Goal: Information Seeking & Learning: Learn about a topic

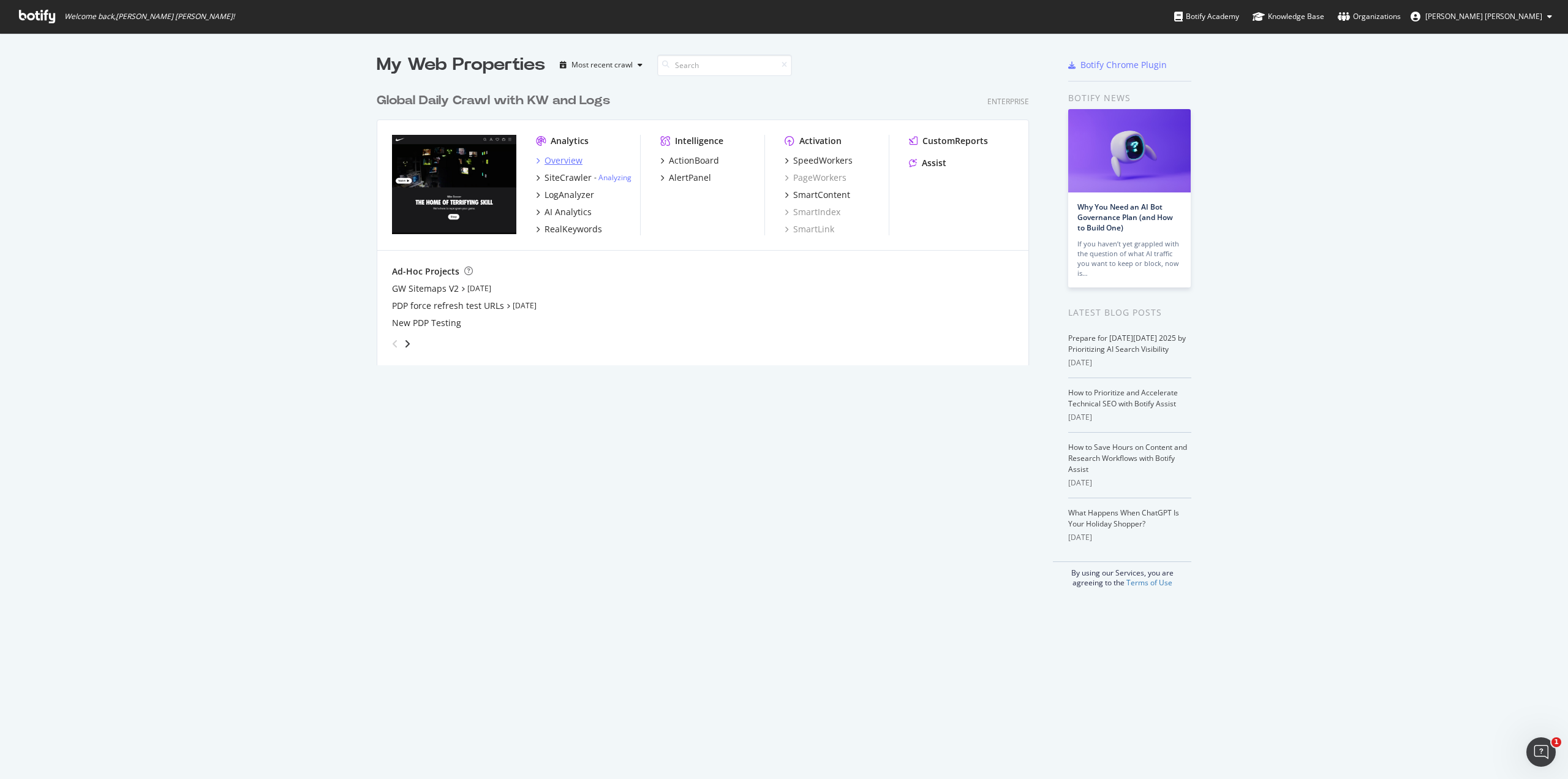
click at [561, 162] on div "Overview" at bounding box center [563, 160] width 38 height 13
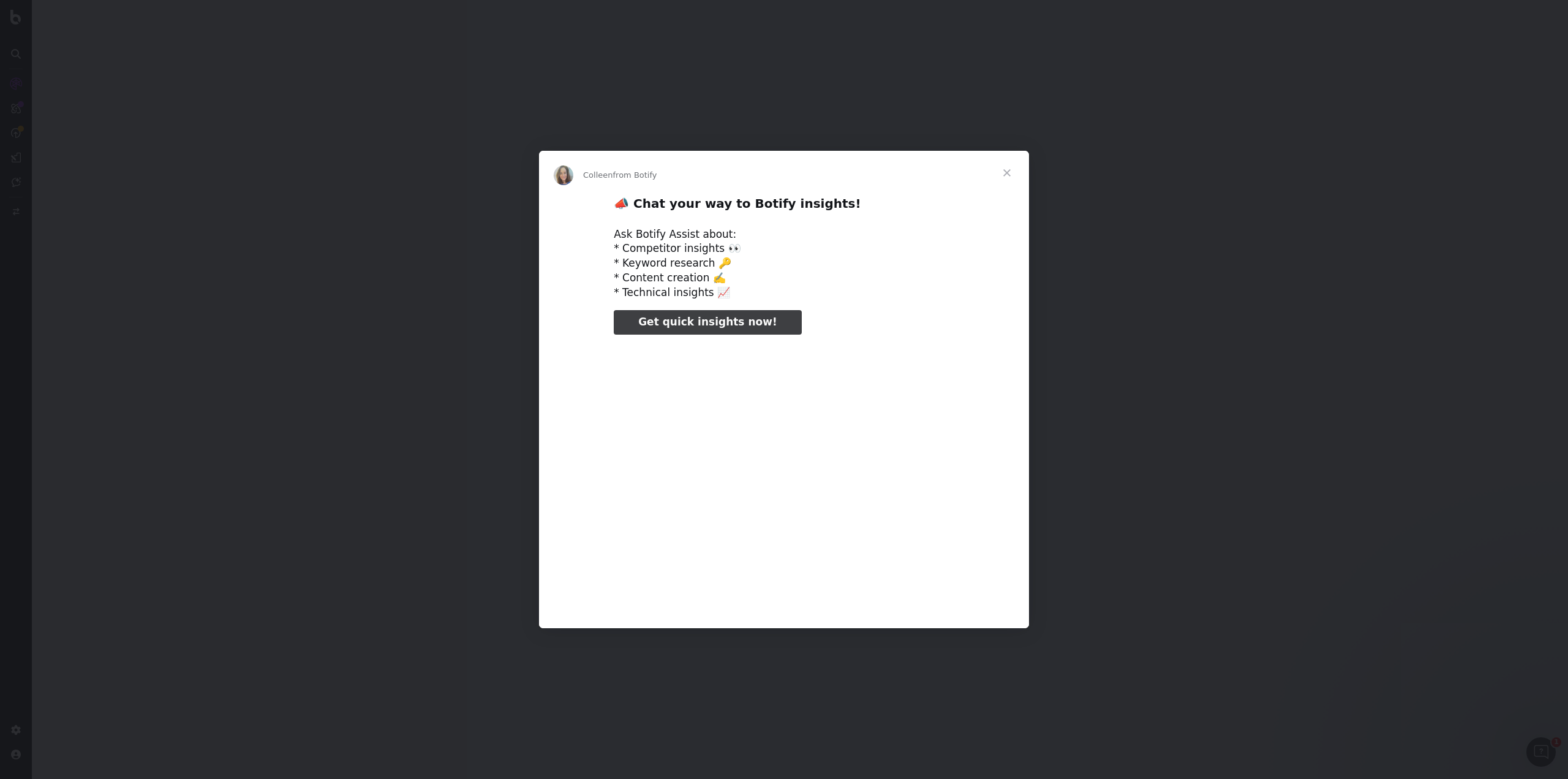
click at [1008, 167] on span "Close" at bounding box center [1007, 172] width 44 height 44
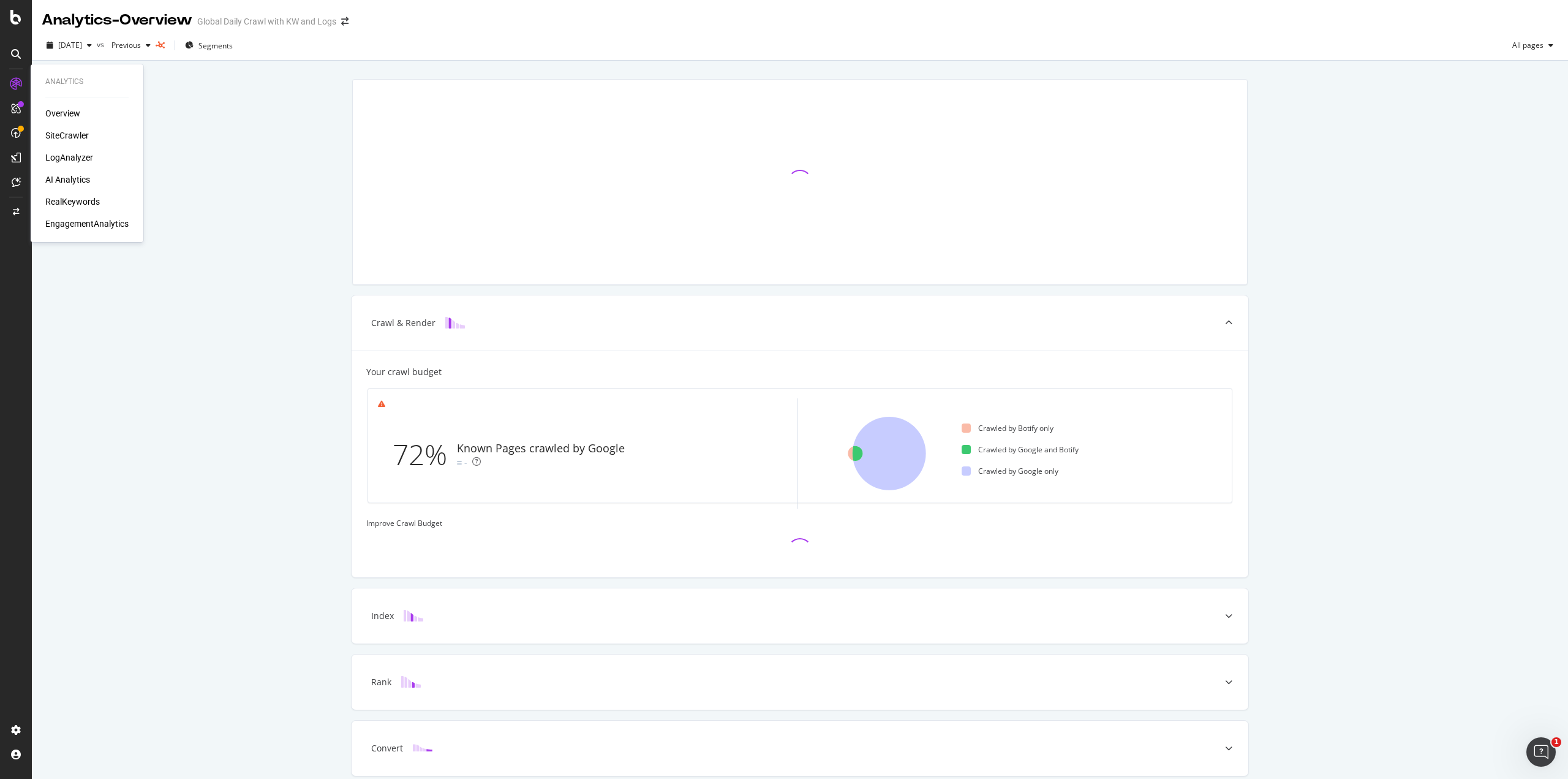
click at [59, 203] on div "RealKeywords" at bounding box center [73, 202] width 54 height 13
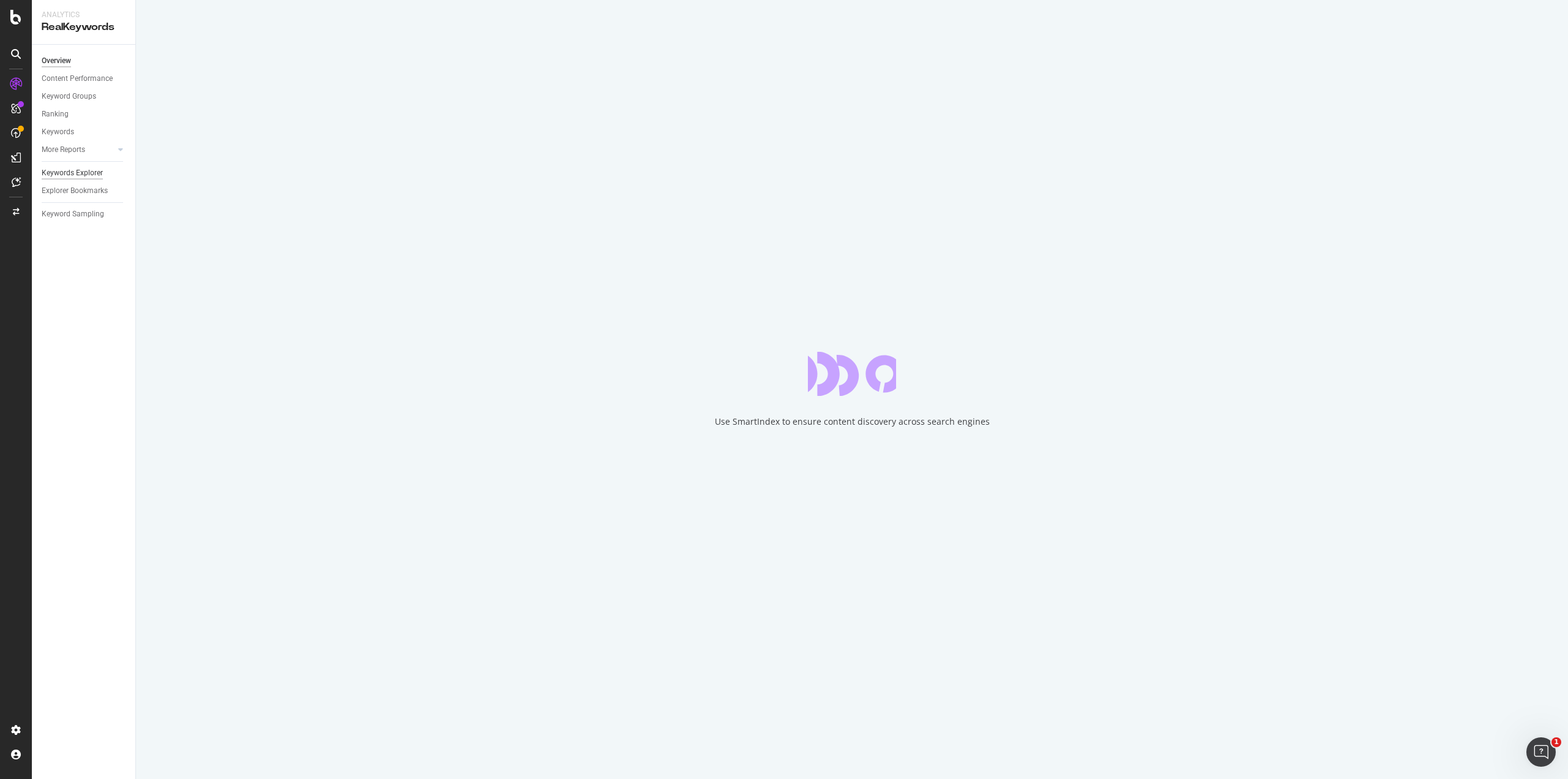
click at [86, 173] on div "Keywords Explorer" at bounding box center [72, 173] width 61 height 13
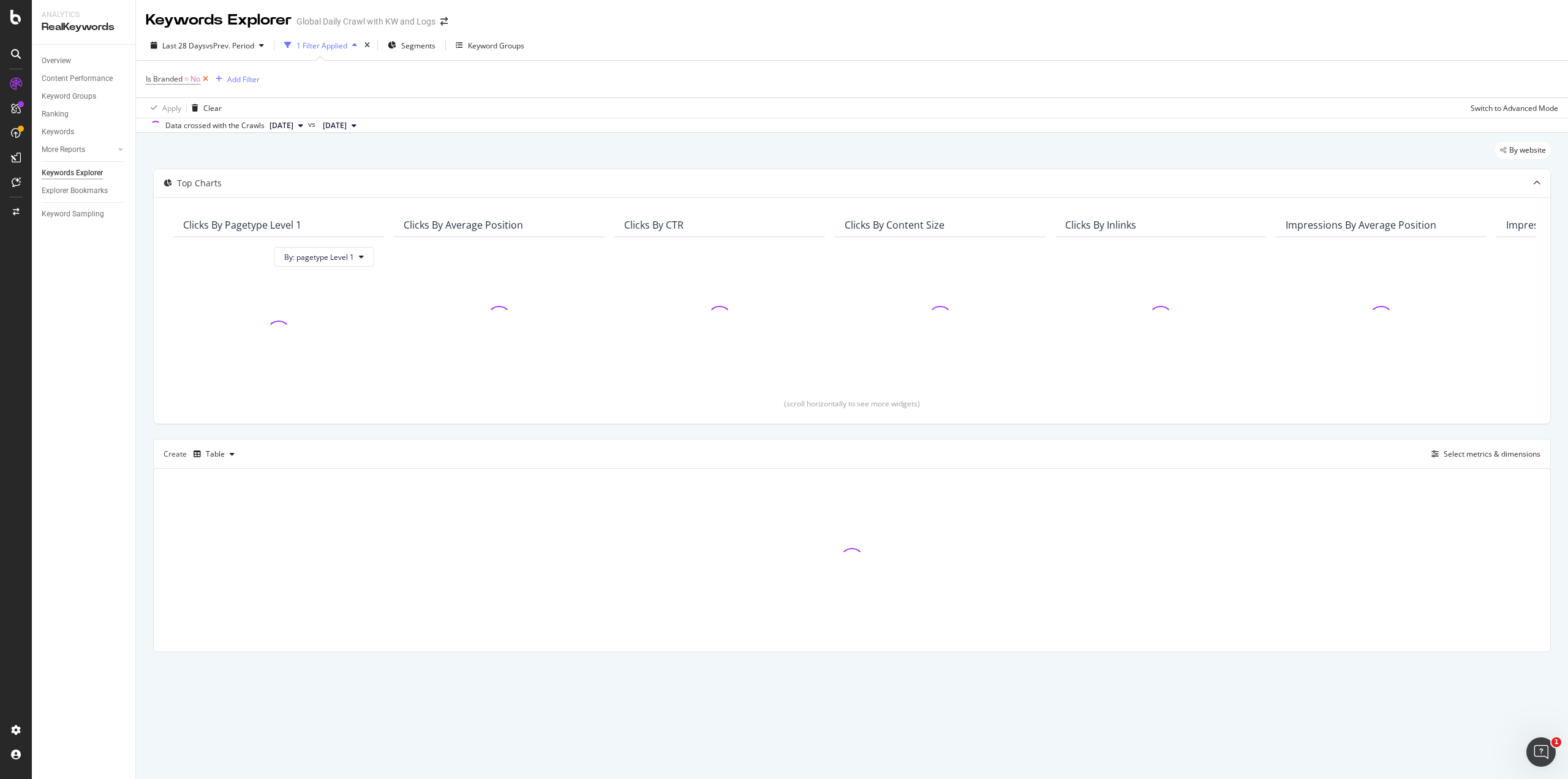
click at [206, 80] on icon at bounding box center [206, 79] width 11 height 13
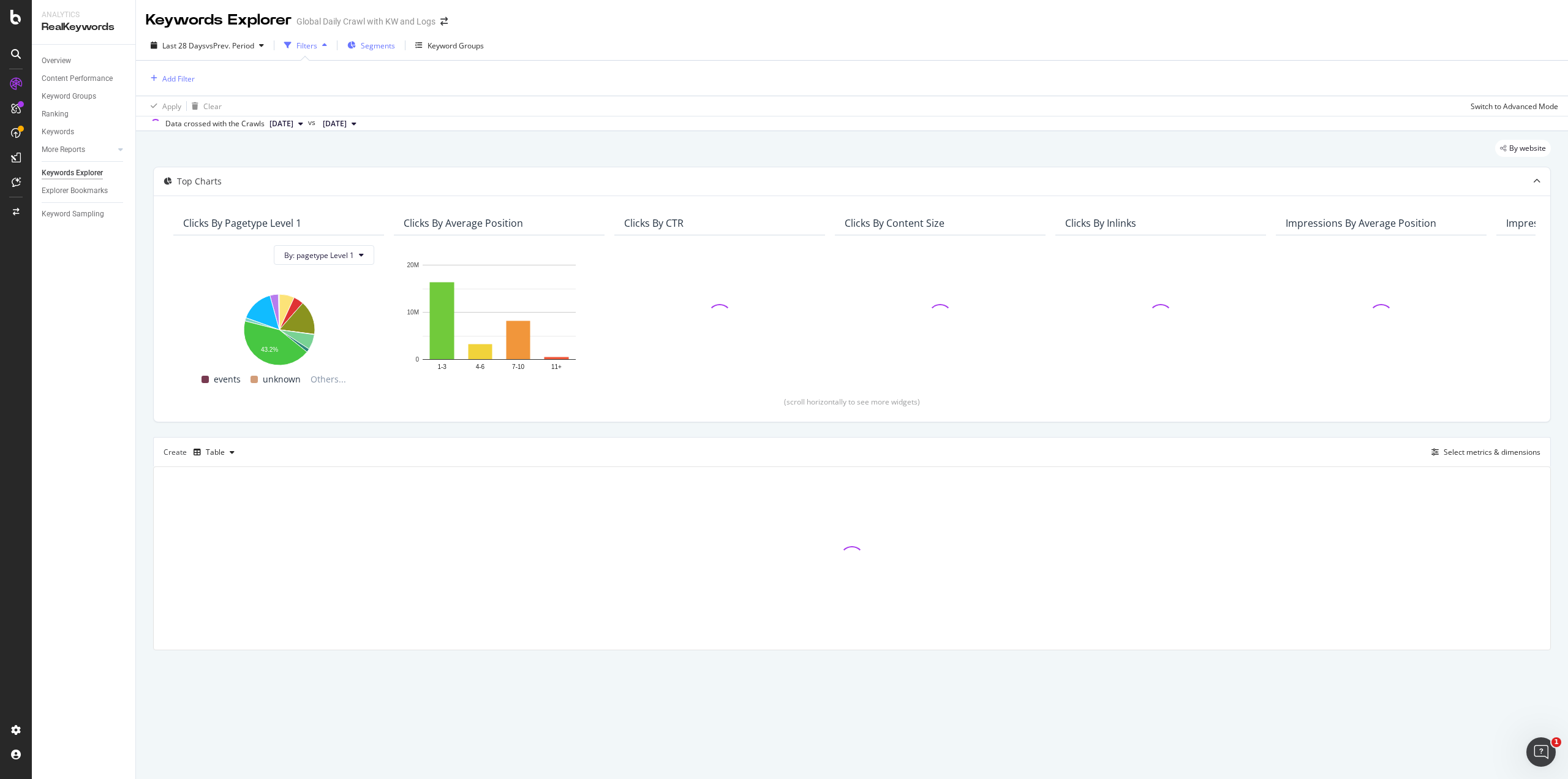
click at [378, 46] on span "Segments" at bounding box center [377, 46] width 34 height 11
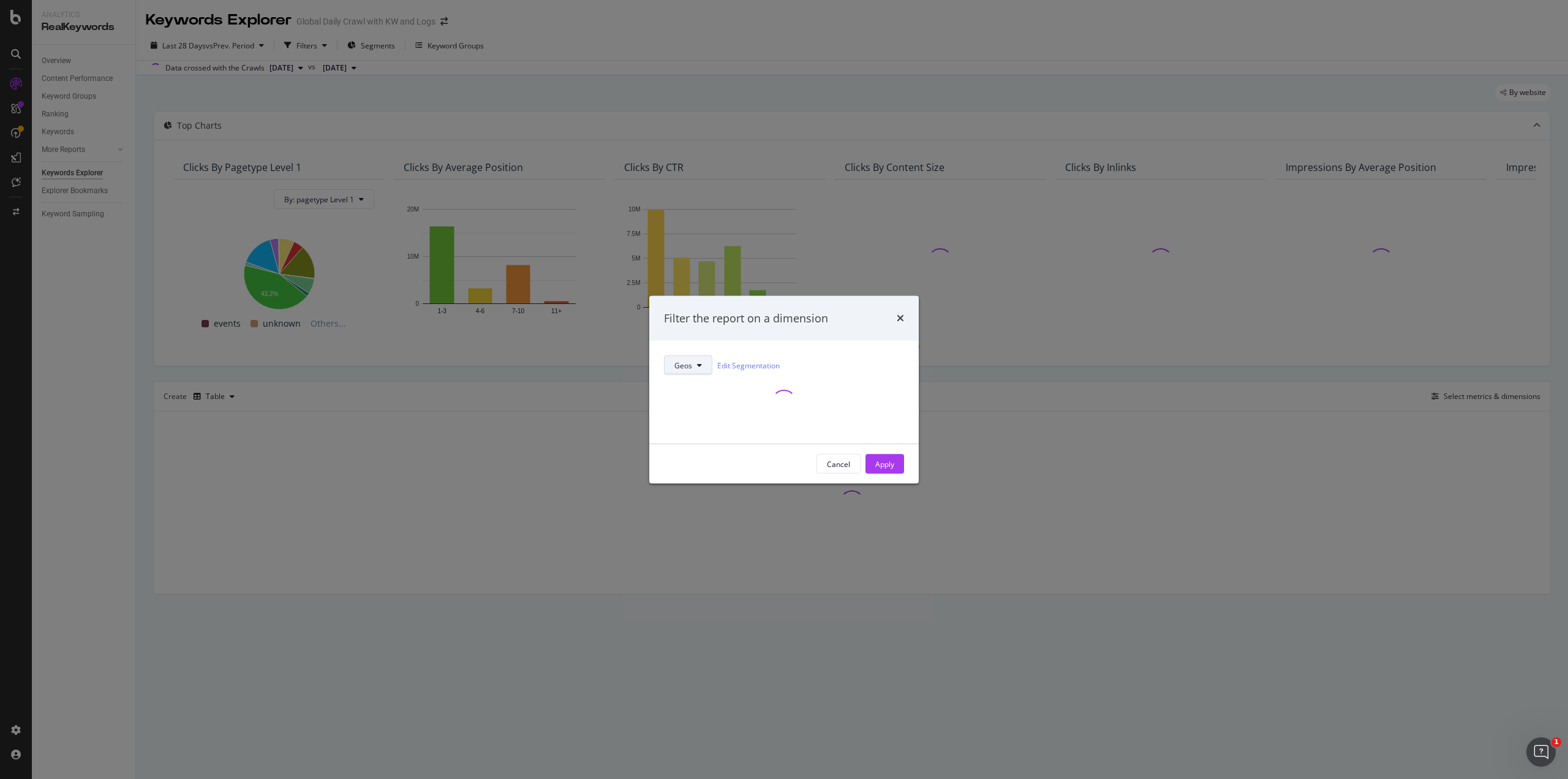
click at [691, 372] on button "Geos" at bounding box center [688, 365] width 48 height 19
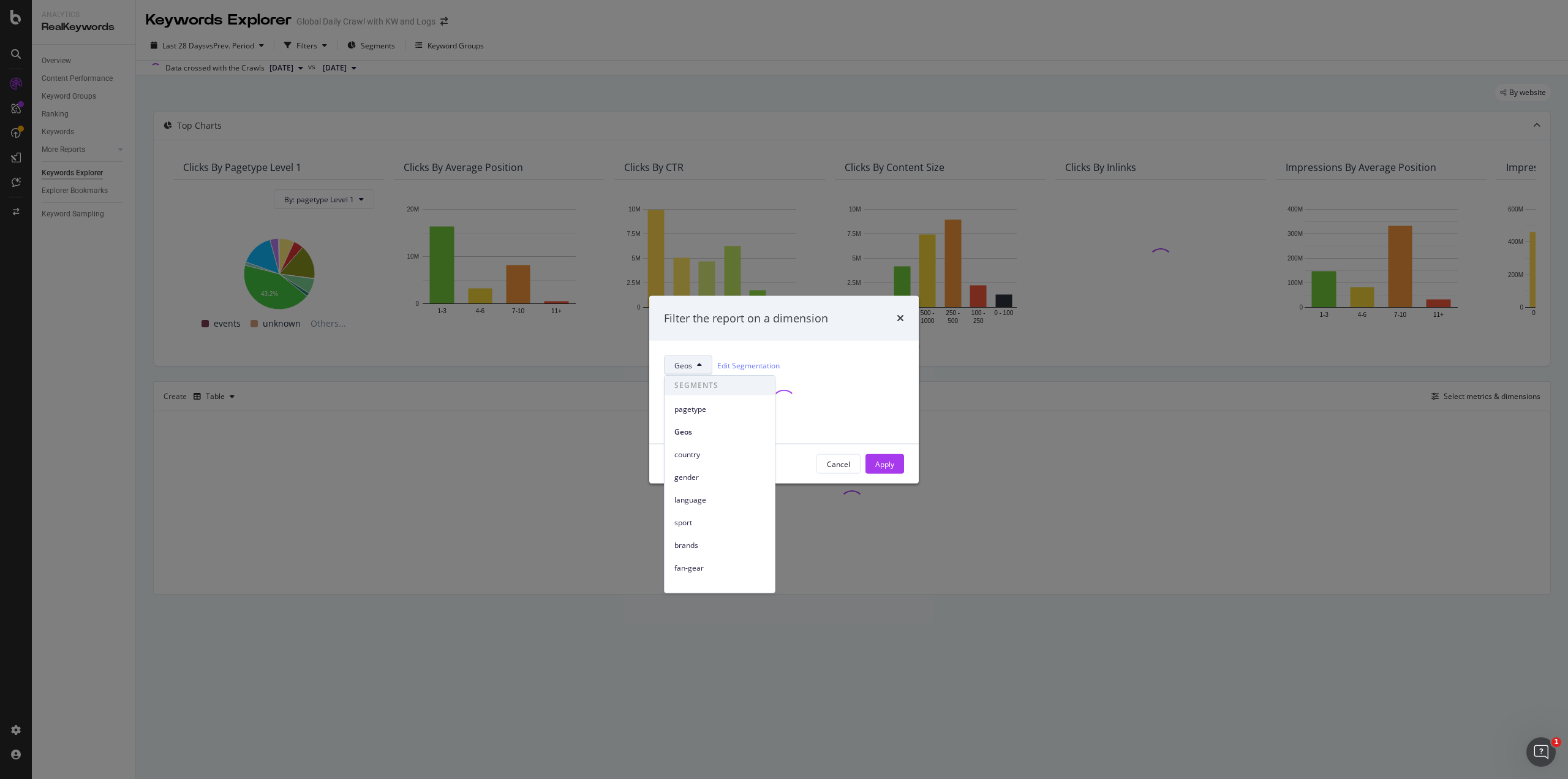
click at [804, 410] on div "modal" at bounding box center [784, 402] width 240 height 24
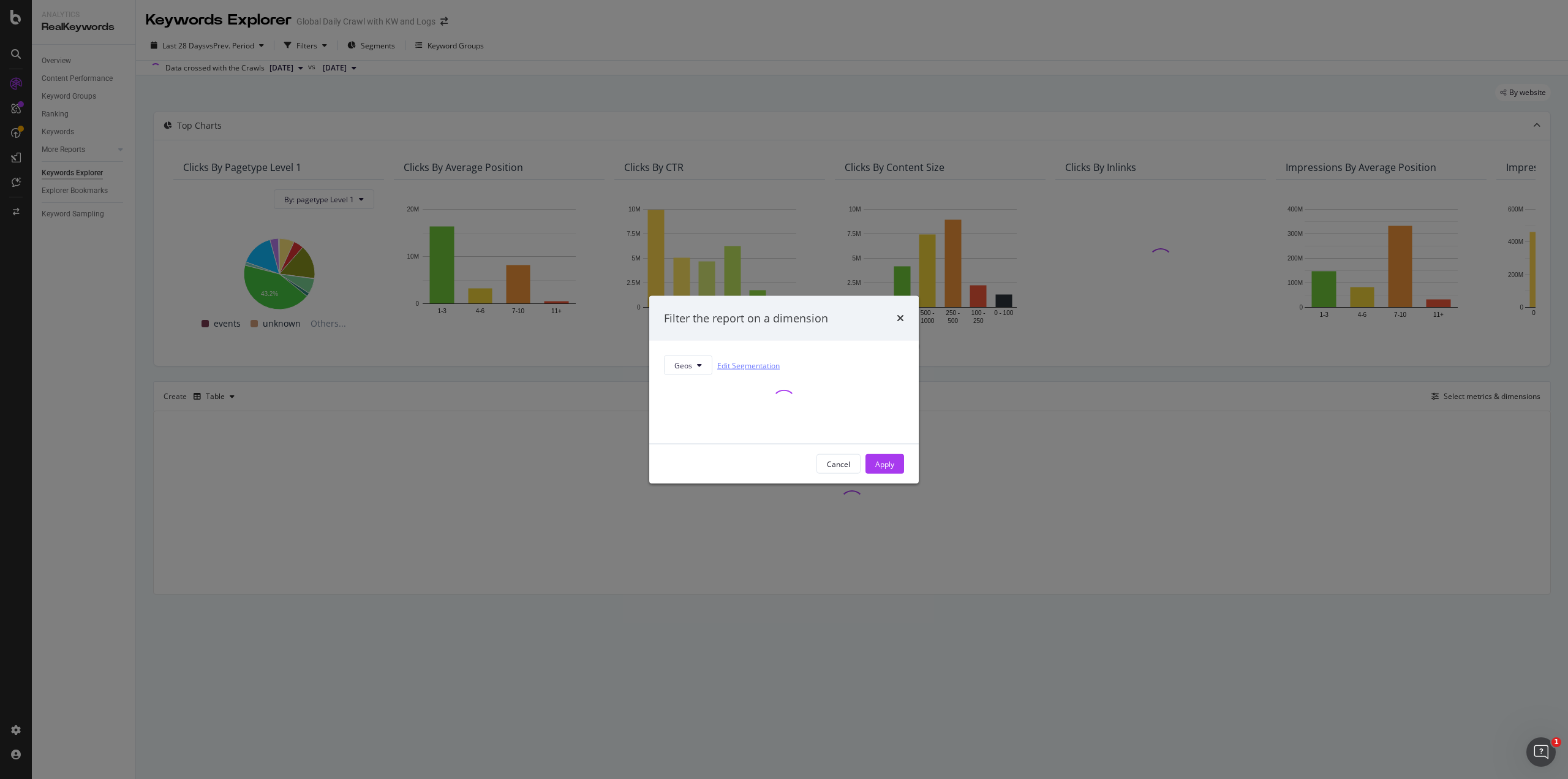
click at [750, 366] on link "Edit Segmentation" at bounding box center [749, 365] width 62 height 13
click at [704, 364] on button "Geos" at bounding box center [688, 365] width 48 height 19
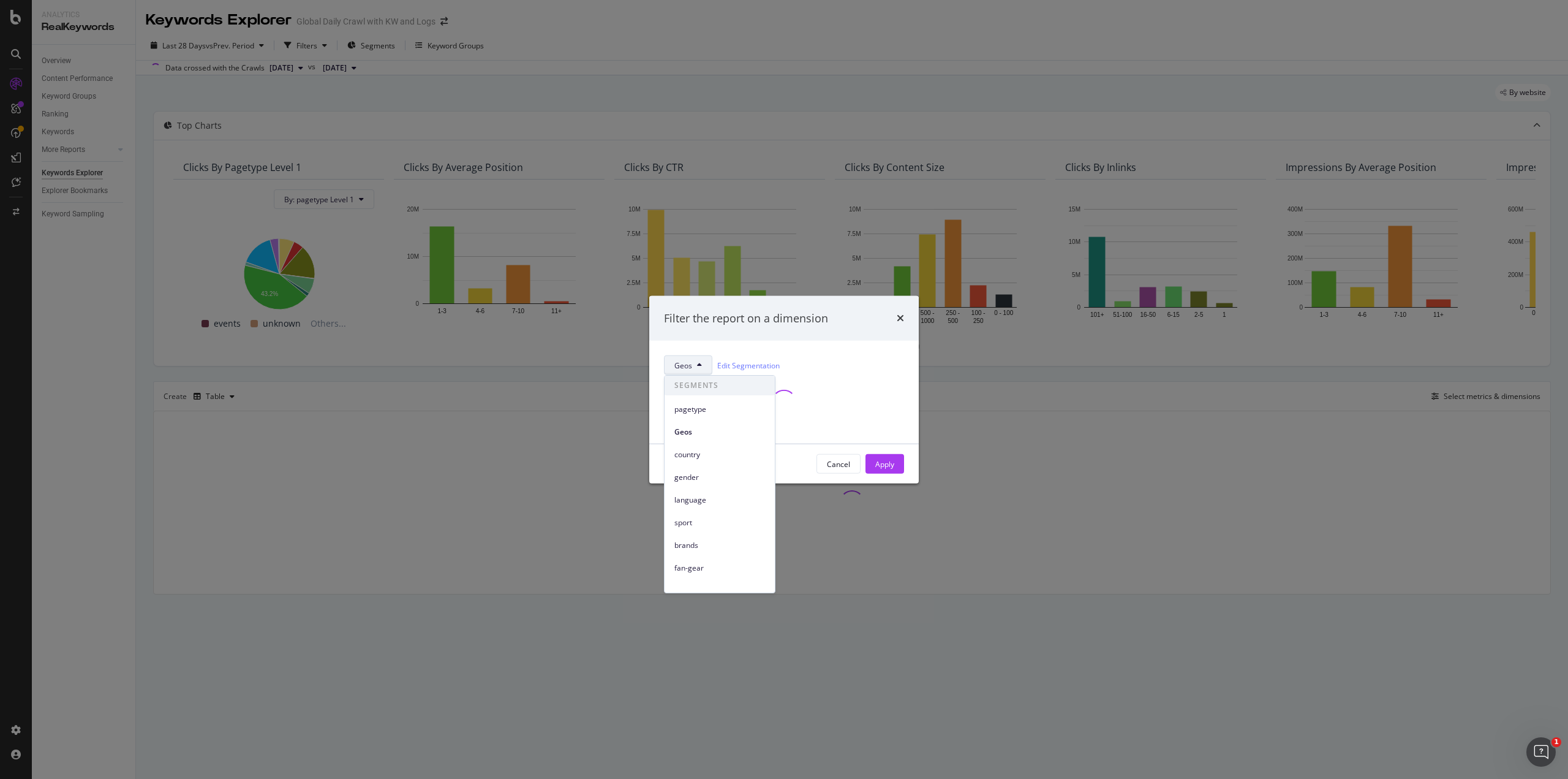
click at [834, 417] on div "modal" at bounding box center [784, 403] width 240 height 54
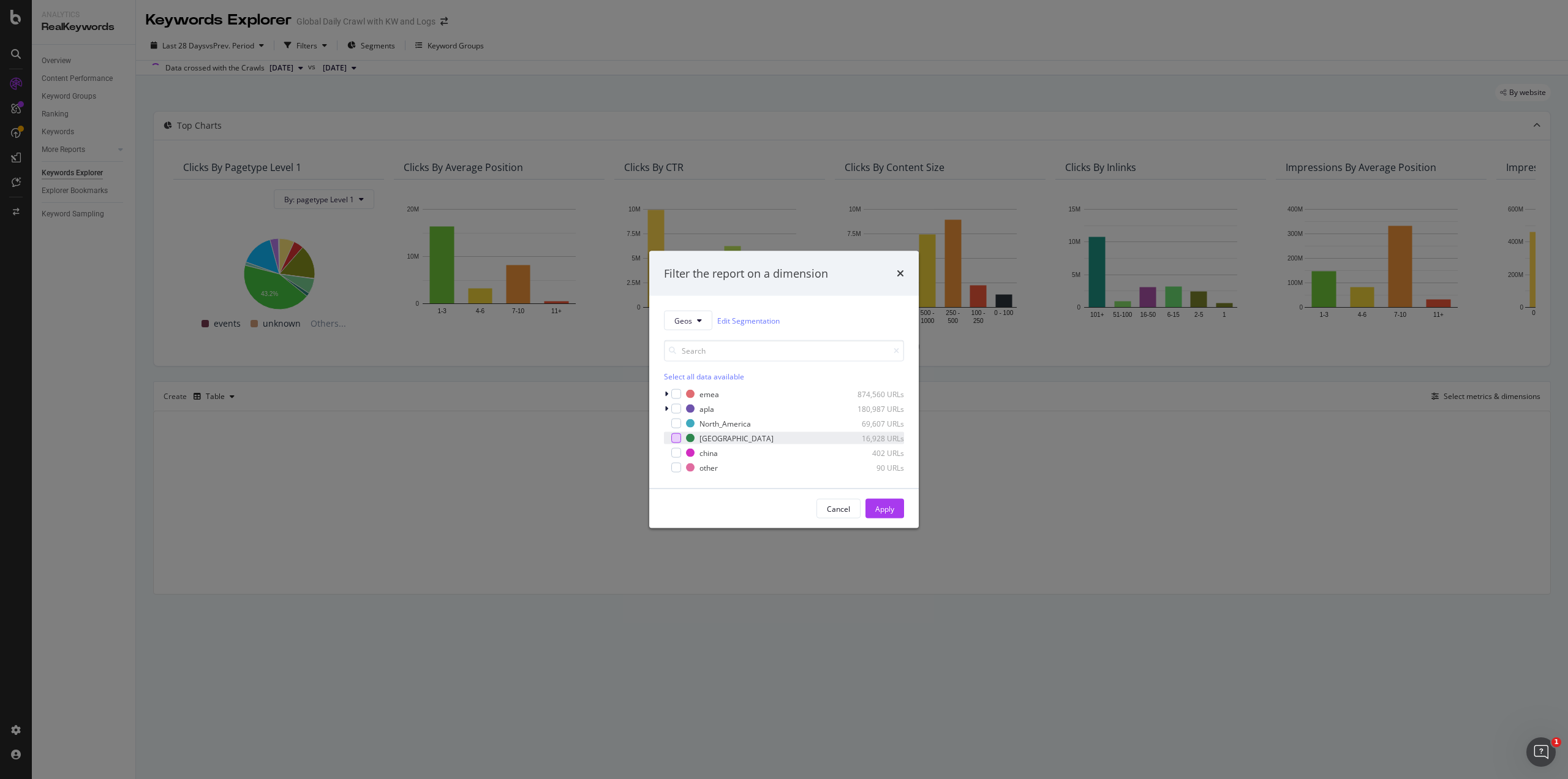
click at [679, 441] on div "modal" at bounding box center [676, 438] width 10 height 10
click at [889, 507] on div "Apply" at bounding box center [885, 508] width 19 height 11
